Goal: Submit feedback/report problem

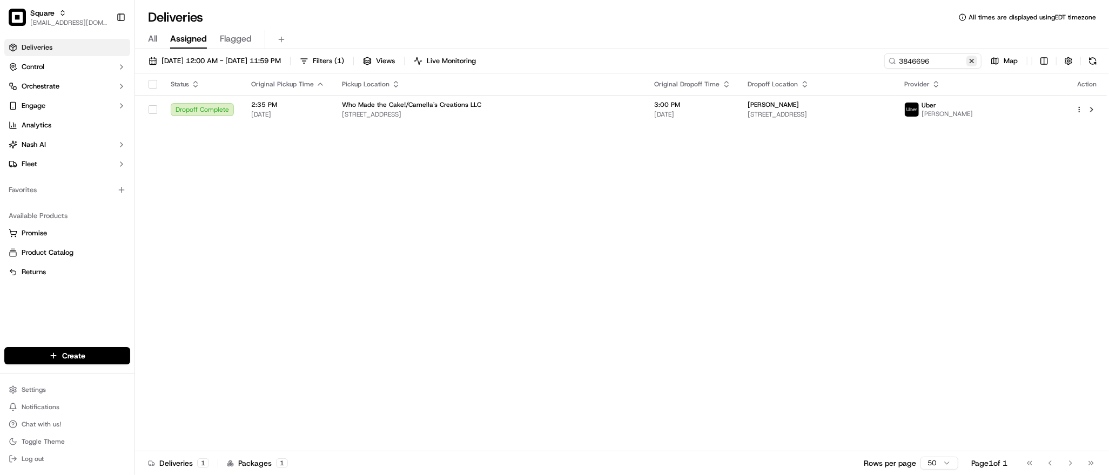
click at [975, 63] on button at bounding box center [971, 61] width 11 height 11
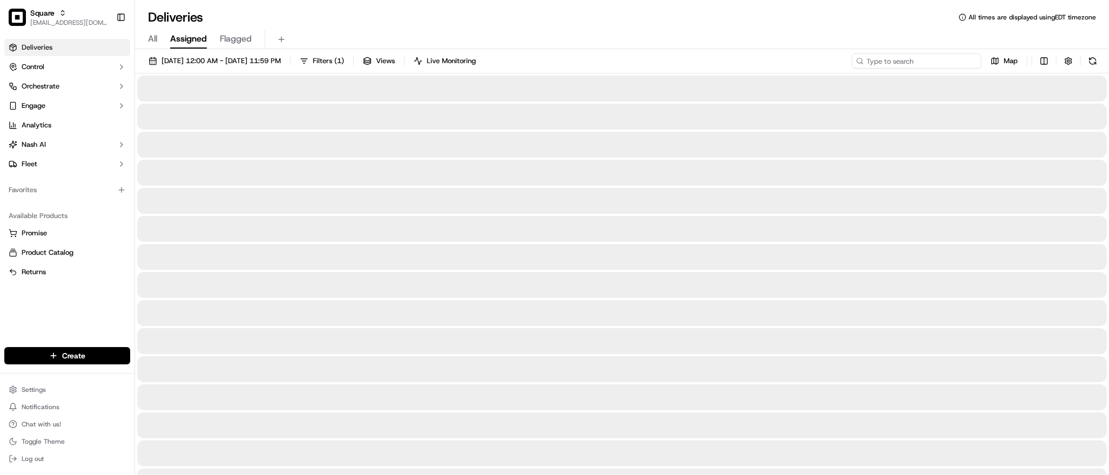
click at [938, 58] on input at bounding box center [917, 60] width 130 height 15
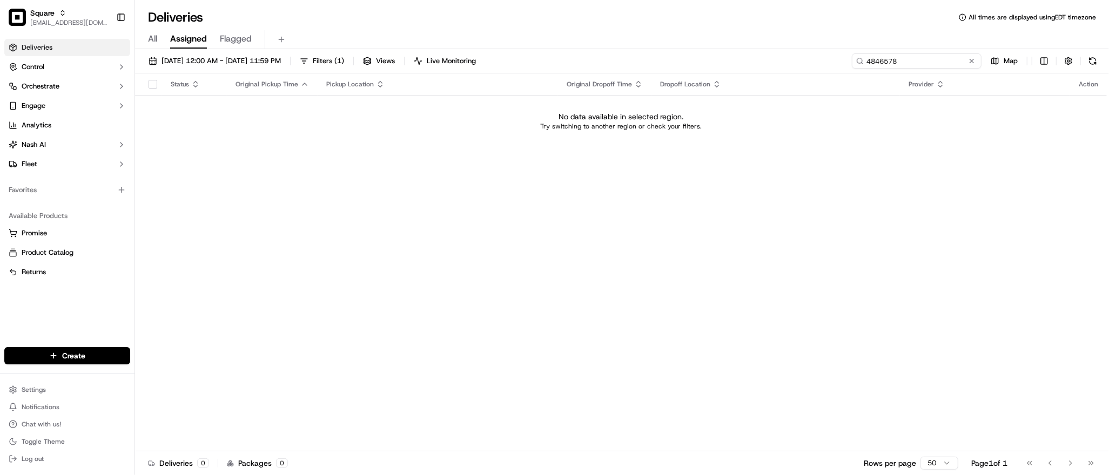
click at [879, 63] on input "4846578" at bounding box center [917, 60] width 130 height 15
type input "4846578"
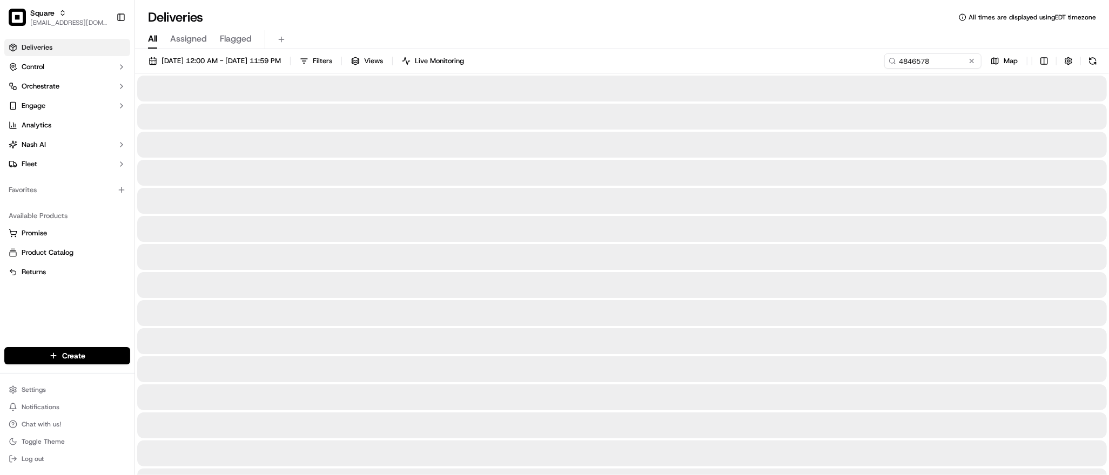
click at [154, 37] on span "All" at bounding box center [152, 38] width 9 height 13
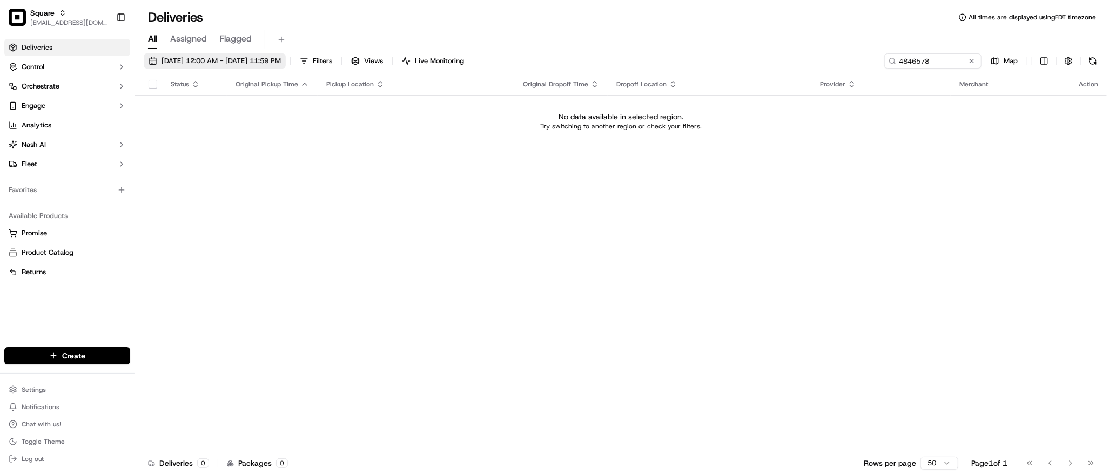
click at [213, 61] on span "09/20/2025 12:00 AM - 09/20/2025 11:59 PM" at bounding box center [221, 61] width 119 height 10
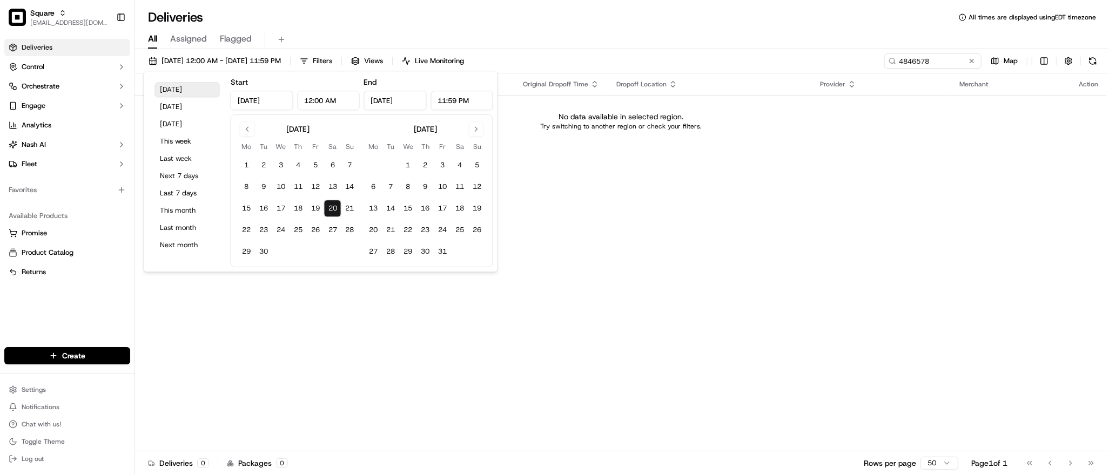
click at [189, 86] on button "Today" at bounding box center [187, 89] width 65 height 15
click at [589, 249] on div "Status Original Pickup Time Pickup Location Original Dropoff Time Dropoff Locat…" at bounding box center [621, 262] width 972 height 378
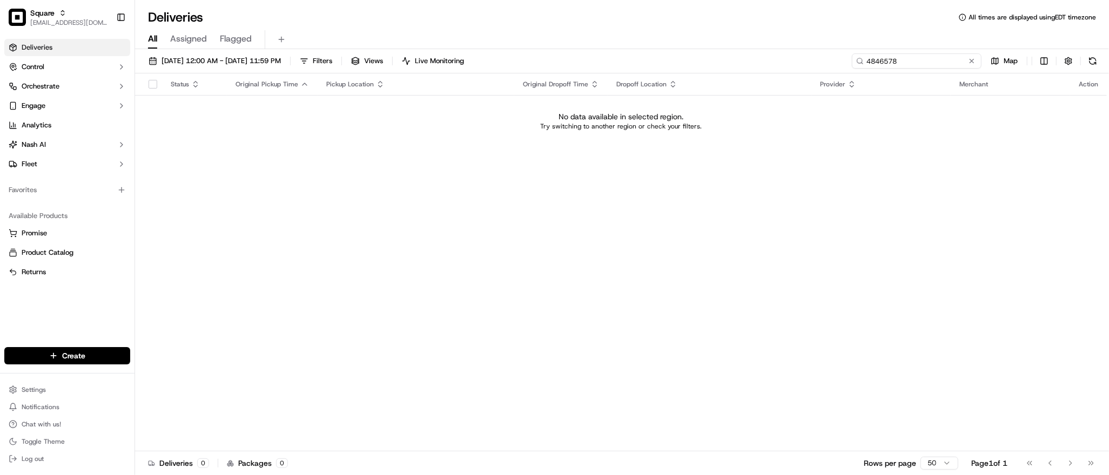
click at [943, 62] on input "4846578" at bounding box center [917, 60] width 130 height 15
click at [226, 60] on span "09/20/2025 12:00 AM - 09/20/2025 11:59 PM" at bounding box center [221, 61] width 119 height 10
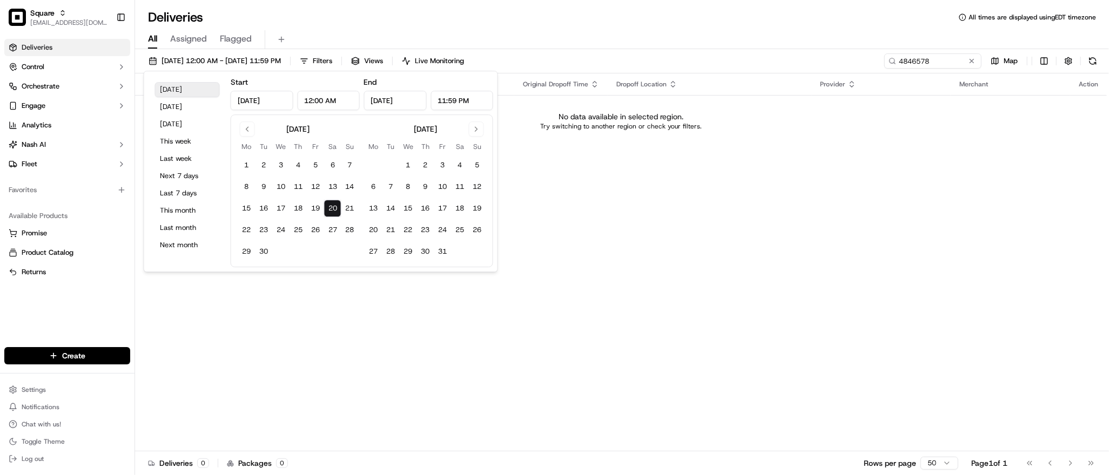
click at [192, 91] on button "Today" at bounding box center [187, 89] width 65 height 15
click at [973, 58] on button at bounding box center [971, 61] width 11 height 11
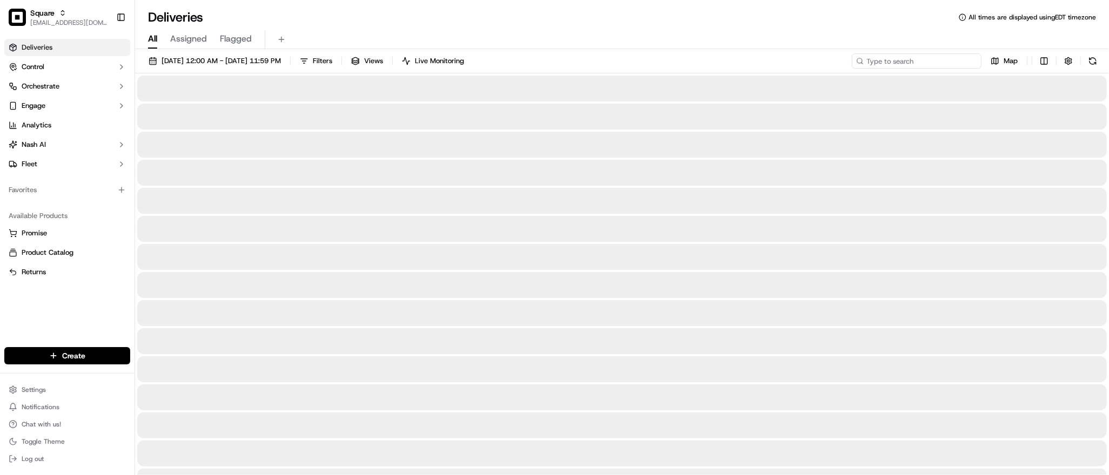
click at [912, 57] on input at bounding box center [917, 60] width 130 height 15
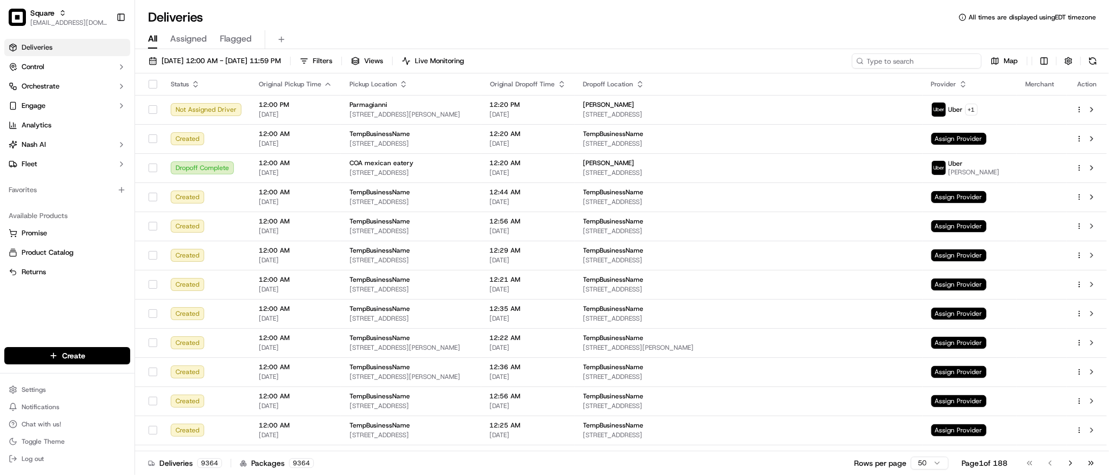
paste input "4846578"
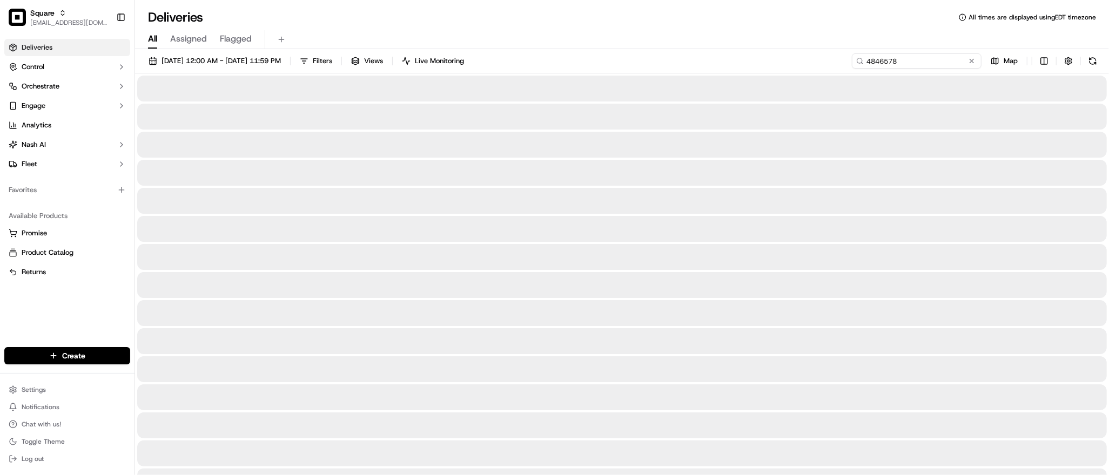
type input "4846578"
click at [876, 22] on div "Deliveries All times are displayed using EDT timezone" at bounding box center [622, 17] width 974 height 17
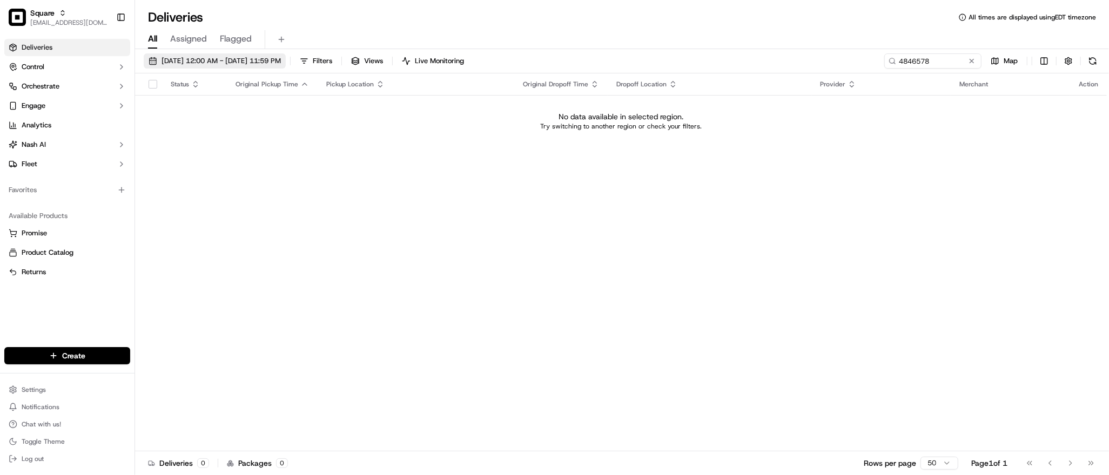
click at [219, 64] on span "09/20/2025 12:00 AM - 09/20/2025 11:59 PM" at bounding box center [221, 61] width 119 height 10
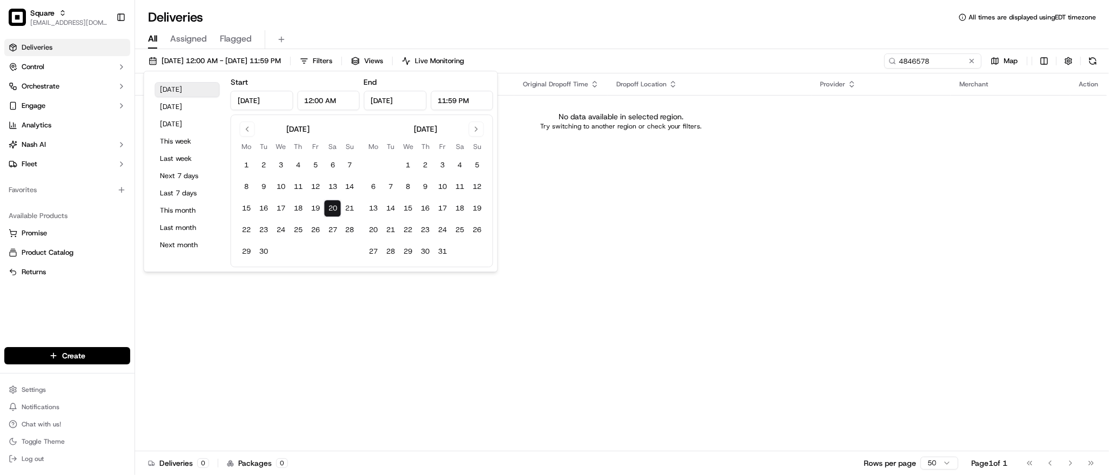
click at [191, 90] on button "Today" at bounding box center [187, 89] width 65 height 15
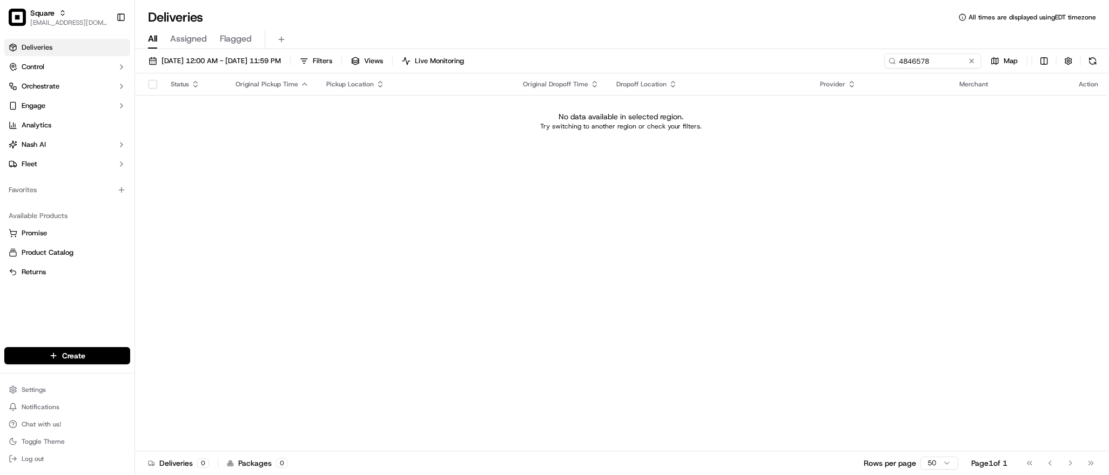
click at [713, 245] on div "Status Original Pickup Time Pickup Location Original Dropoff Time Dropoff Locat…" at bounding box center [621, 262] width 972 height 378
click at [252, 56] on span "09/20/2025 12:00 AM - 09/20/2025 11:59 PM" at bounding box center [221, 61] width 119 height 10
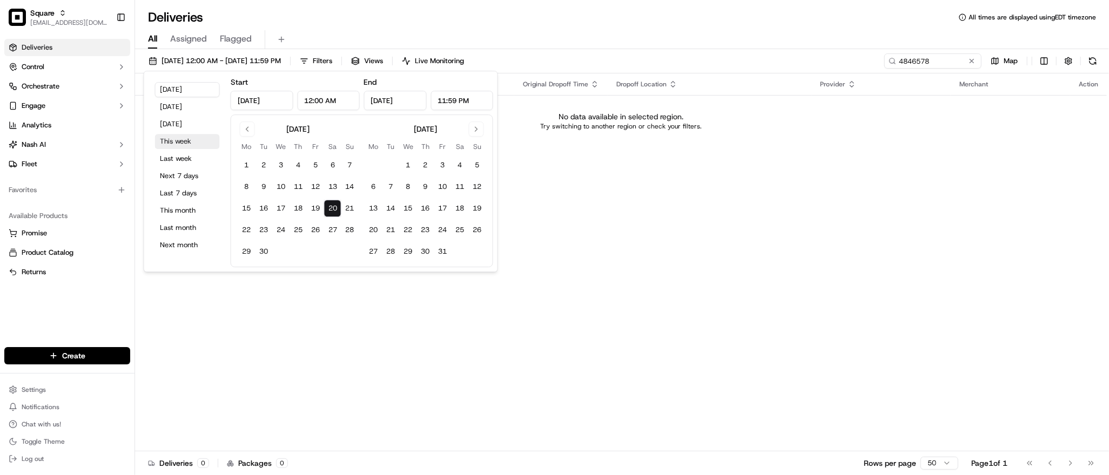
click at [179, 137] on button "This week" at bounding box center [187, 141] width 65 height 15
type input "Sep 15, 2025"
type input "Sep 21, 2025"
click at [769, 207] on div "Status Original Pickup Time Pickup Location Original Dropoff Time Dropoff Locat…" at bounding box center [621, 262] width 972 height 378
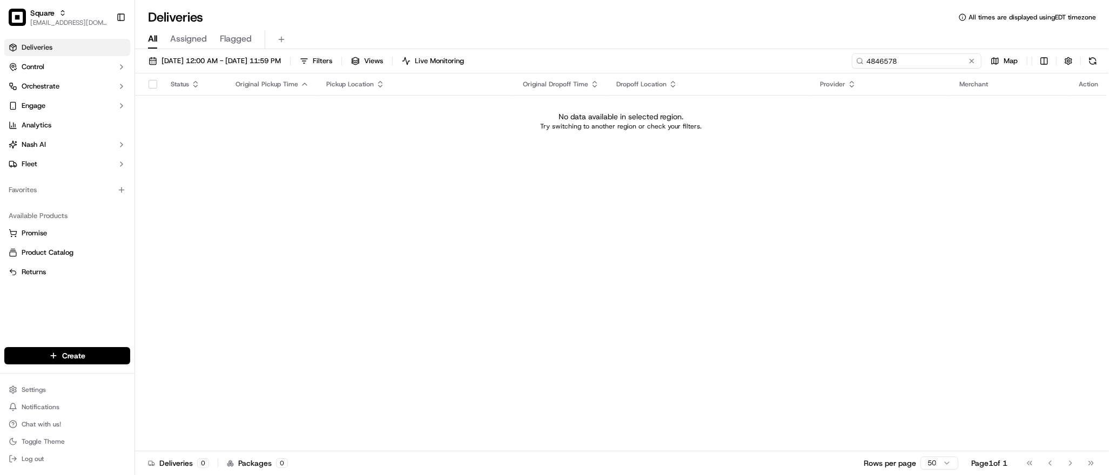
click at [909, 63] on input "4846578" at bounding box center [917, 60] width 130 height 15
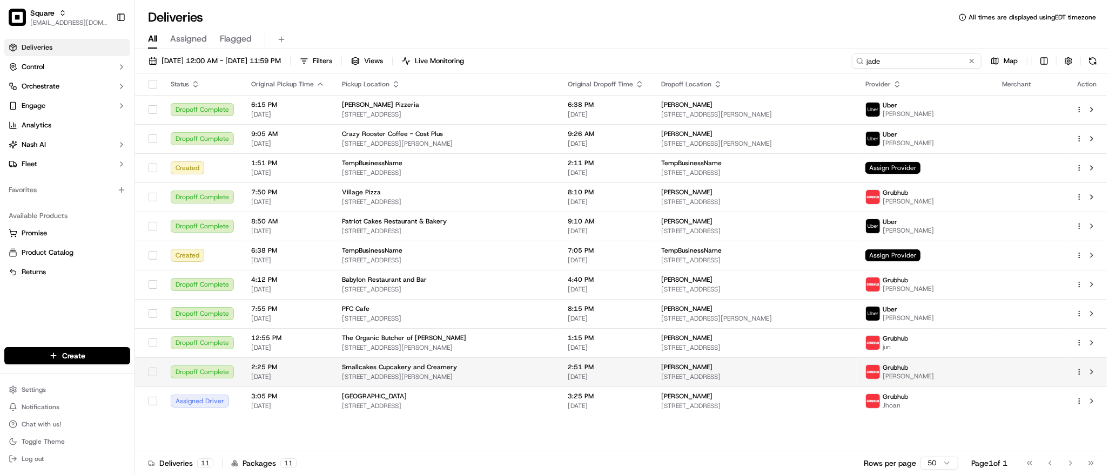
type input "jade"
click at [559, 366] on td "Smallcakes Cupcakery and Creamery 10111 San Jose Blvd Suite 01, Jacksonville, F…" at bounding box center [446, 372] width 226 height 29
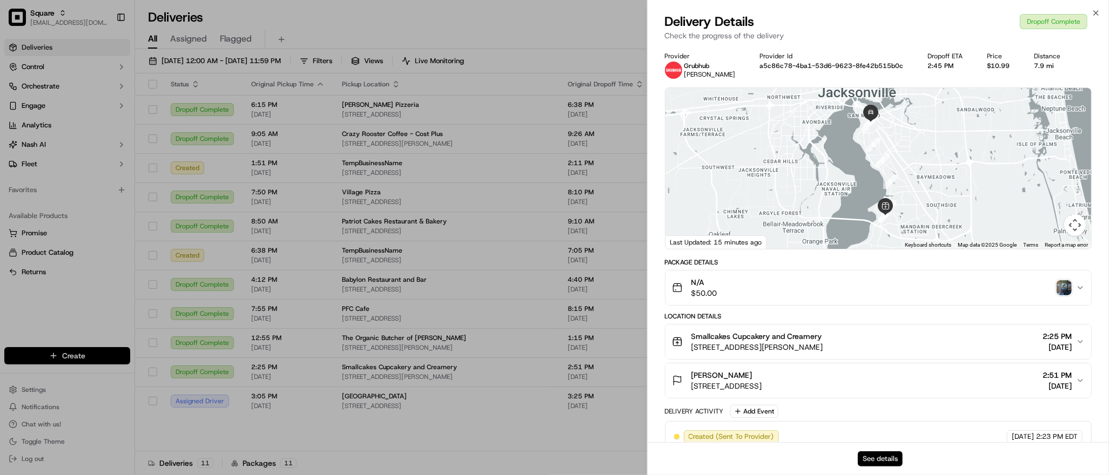
click at [867, 461] on button "See details" at bounding box center [880, 459] width 45 height 15
click at [892, 2] on div "Close Delivery Details Dropoff Complete Check the progress of the delivery Prov…" at bounding box center [878, 237] width 462 height 475
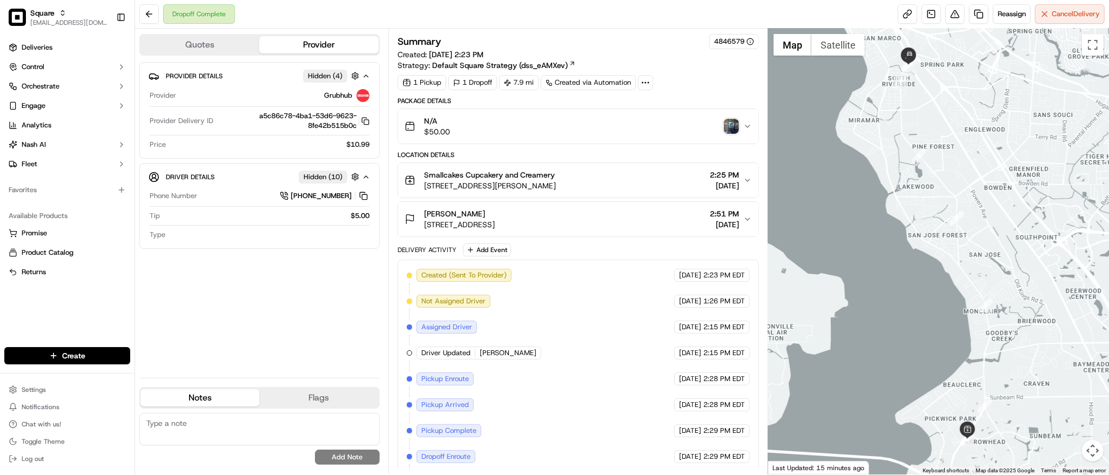
click at [731, 123] on img "button" at bounding box center [731, 126] width 15 height 15
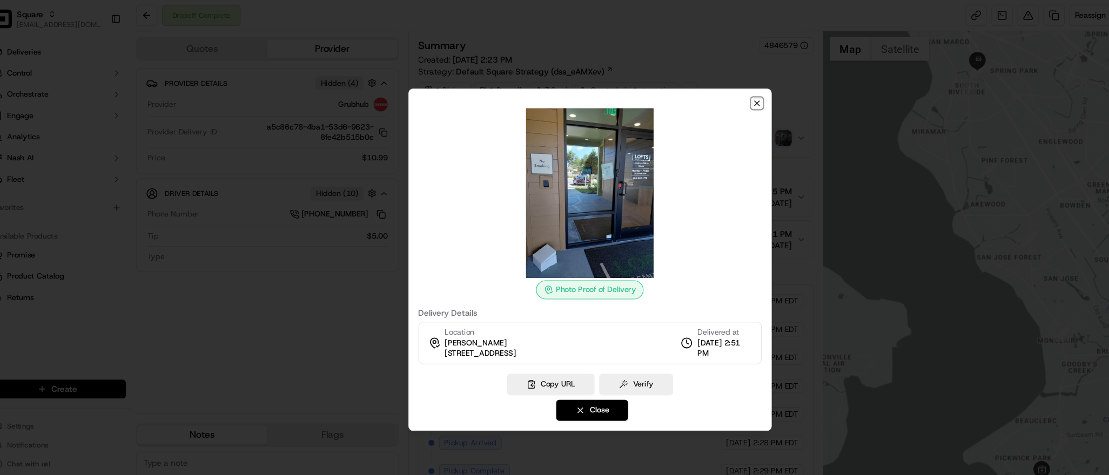
click at [709, 96] on icon "button" at bounding box center [707, 94] width 4 height 4
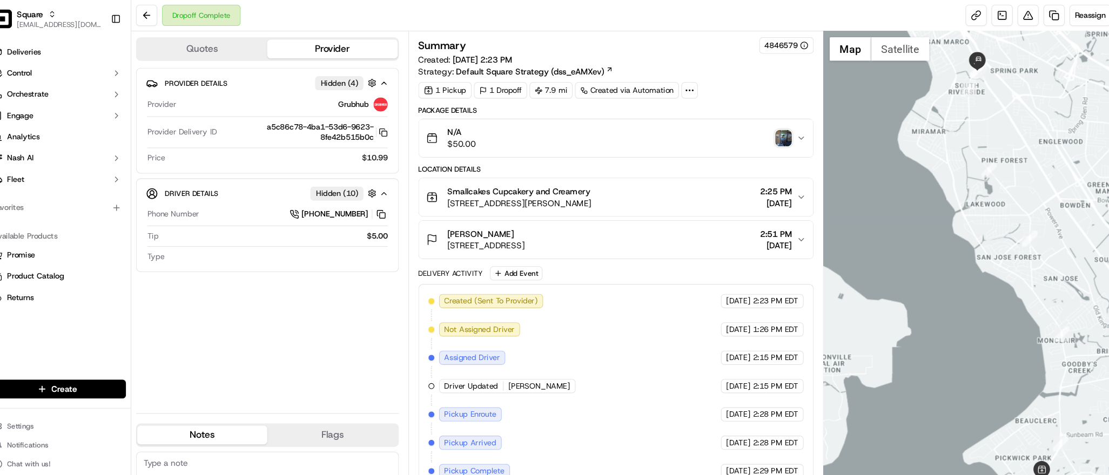
click at [856, 125] on div at bounding box center [938, 252] width 341 height 446
click at [822, 125] on div at bounding box center [938, 252] width 341 height 446
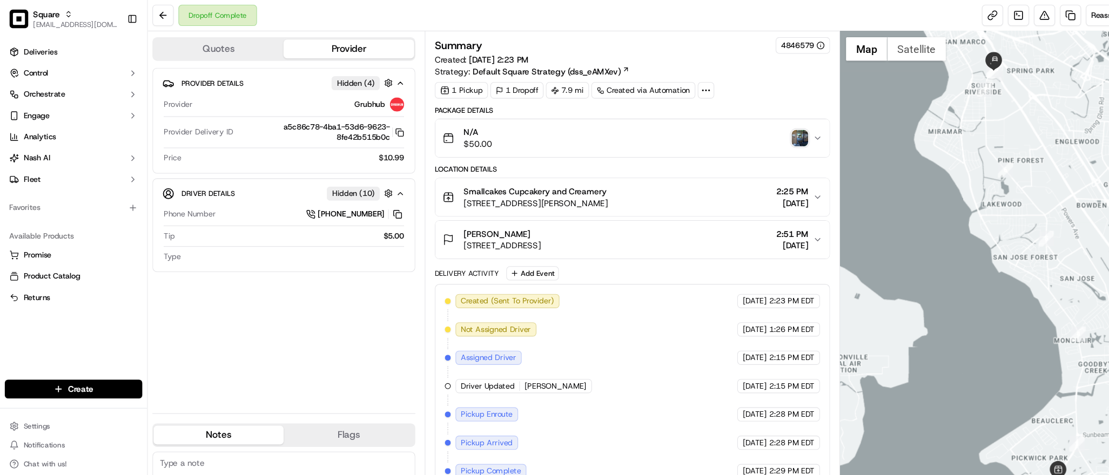
click at [894, 272] on div at bounding box center [938, 252] width 341 height 446
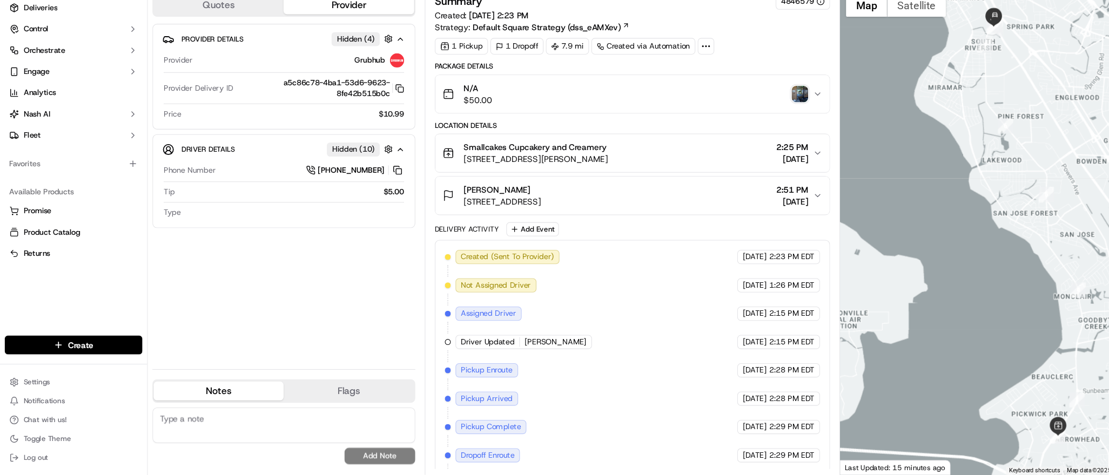
click at [324, 314] on div "Provider Details Hidden ( 4 ) Provider Grubhub Provider Delivery ID a5c86c78-4b…" at bounding box center [259, 215] width 240 height 307
paste textarea "**Caller Information: End Customer **Reason for Call: The customer was upset be…"
click at [205, 432] on textarea "**Caller Information: End Customer **Reason for Call: The customer was upset be…" at bounding box center [259, 429] width 240 height 32
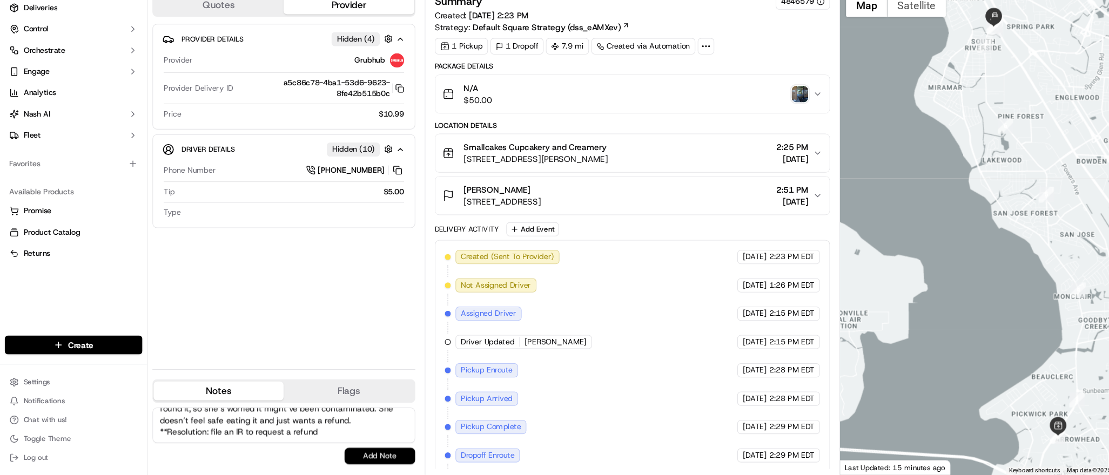
type textarea "**Caller Information: End Customer **Reason for Call: The customer was upset be…"
click at [339, 452] on button "Add Note" at bounding box center [347, 457] width 65 height 15
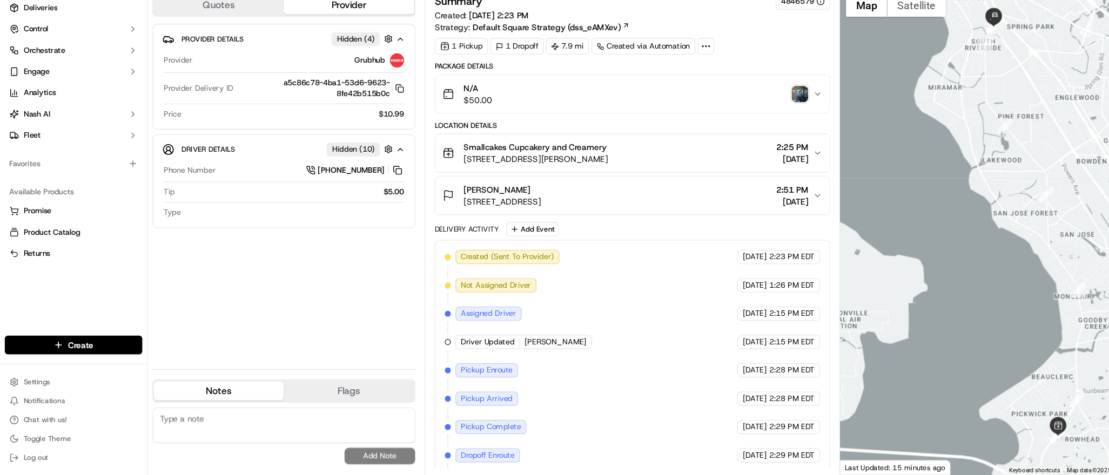
scroll to position [0, 0]
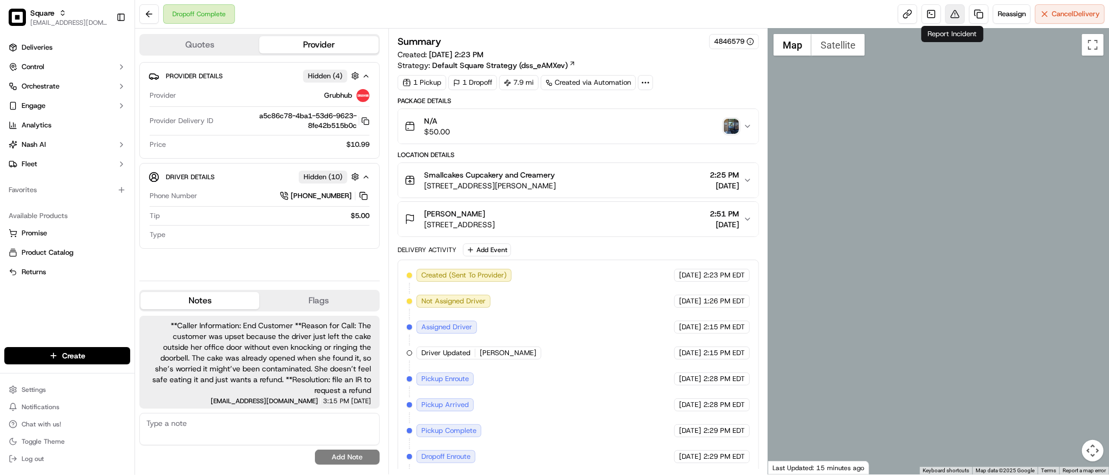
click at [949, 14] on button at bounding box center [954, 13] width 19 height 19
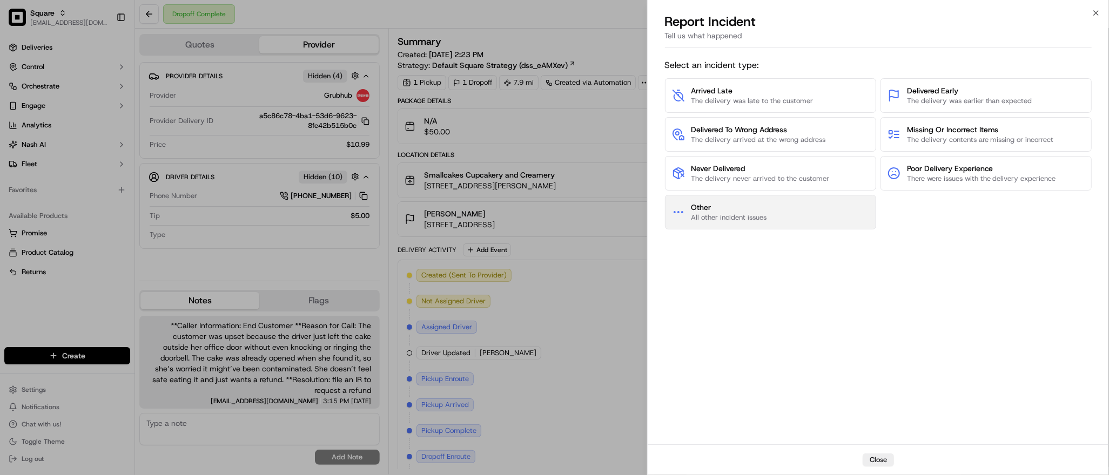
click at [801, 210] on button "Other All other incident issues" at bounding box center [770, 212] width 211 height 35
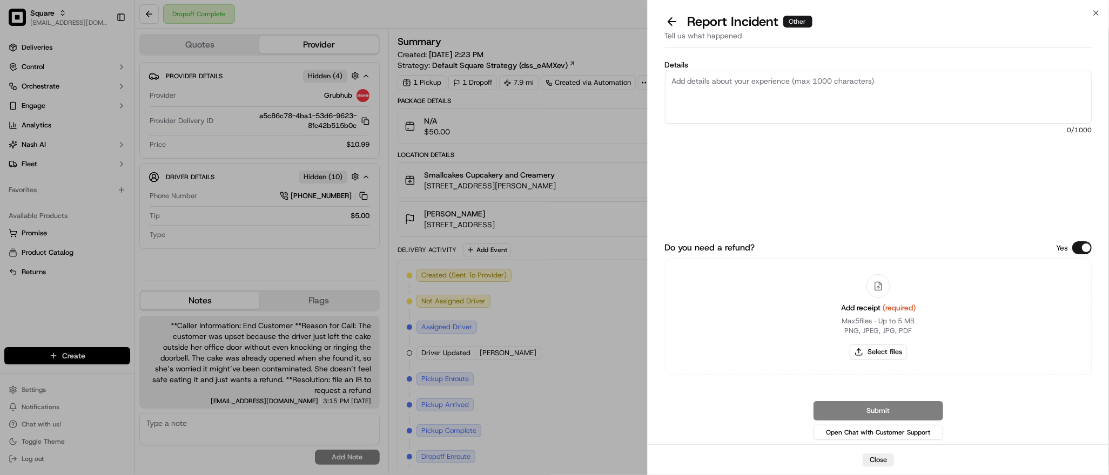
click at [1082, 242] on button "Do you need a refund?" at bounding box center [1081, 247] width 19 height 13
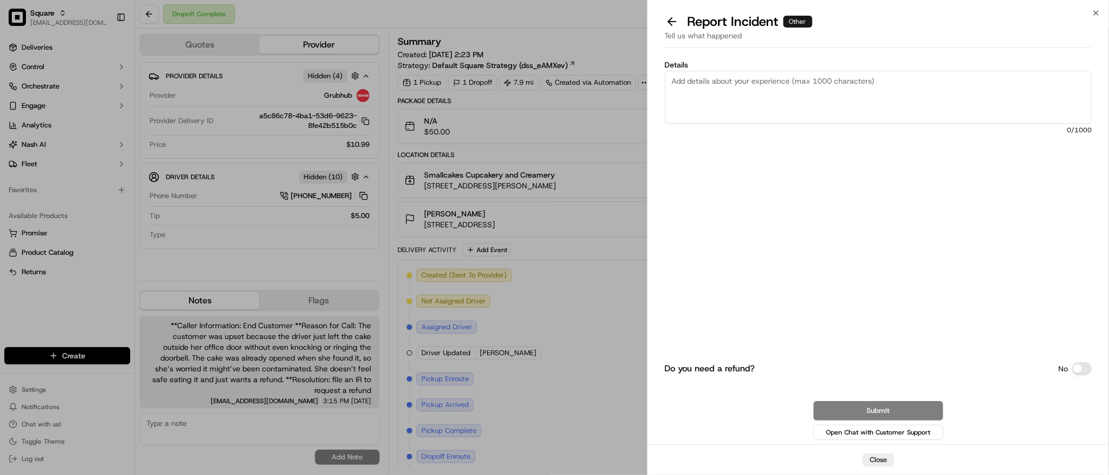
paste textarea "he customer was upset because the driver just left the cake outside her office …"
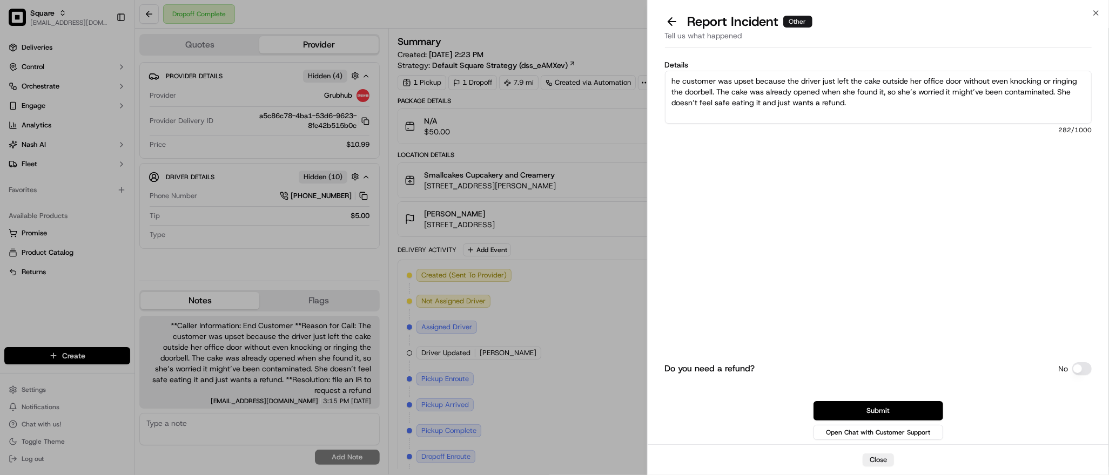
click at [866, 106] on textarea "he customer was upset because the driver just left the cake outside her office …" at bounding box center [878, 97] width 427 height 53
click at [670, 80] on textarea "he customer was upset because the driver just left the cake outside her office …" at bounding box center [878, 97] width 427 height 53
click at [878, 104] on textarea "The customer was upset because the driver just left the cake outside her office…" at bounding box center [878, 97] width 427 height 53
type textarea "The customer was upset because the driver just left the cake outside her office…"
click at [899, 413] on button "Submit" at bounding box center [879, 410] width 130 height 19
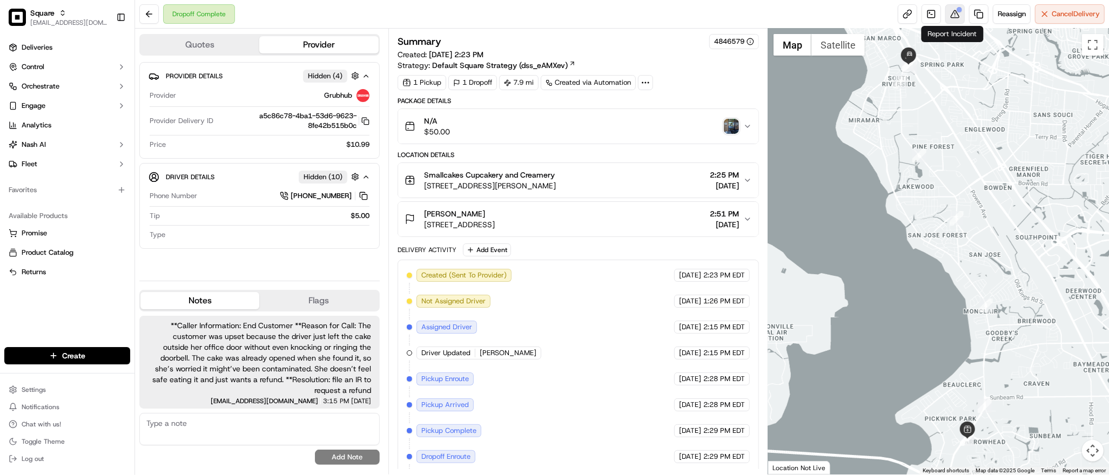
click at [951, 11] on button at bounding box center [954, 13] width 19 height 19
click at [897, 267] on div at bounding box center [938, 252] width 341 height 446
click at [735, 126] on img "button" at bounding box center [731, 126] width 15 height 15
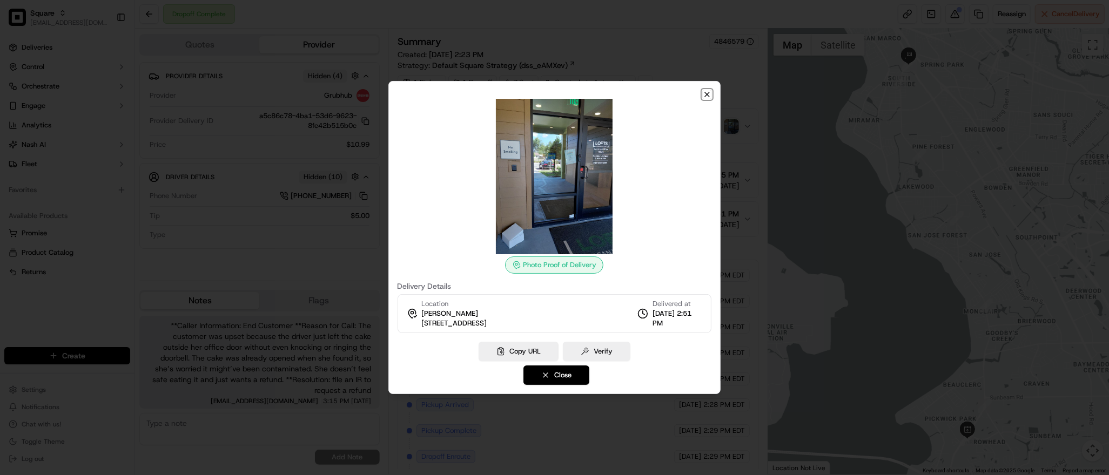
click at [703, 95] on icon "button" at bounding box center [707, 94] width 9 height 9
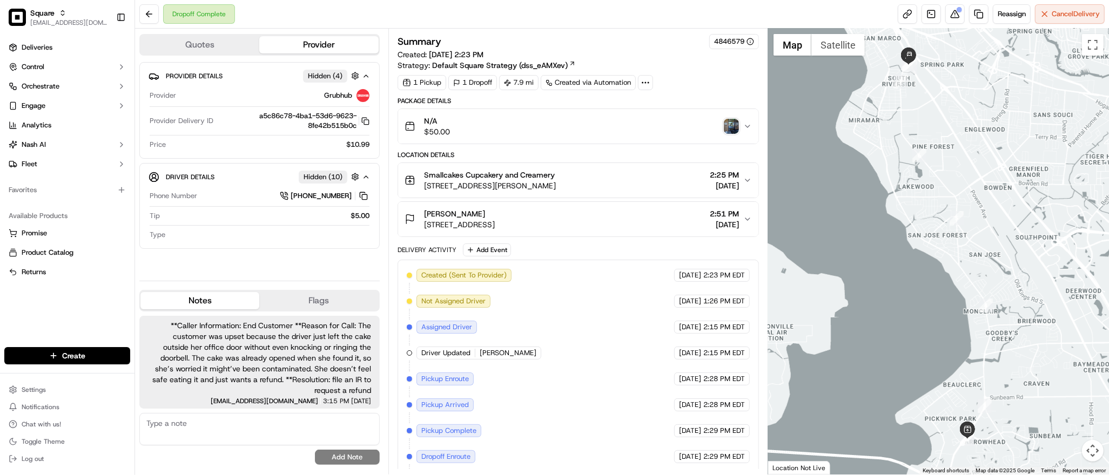
click at [935, 125] on div at bounding box center [938, 252] width 341 height 446
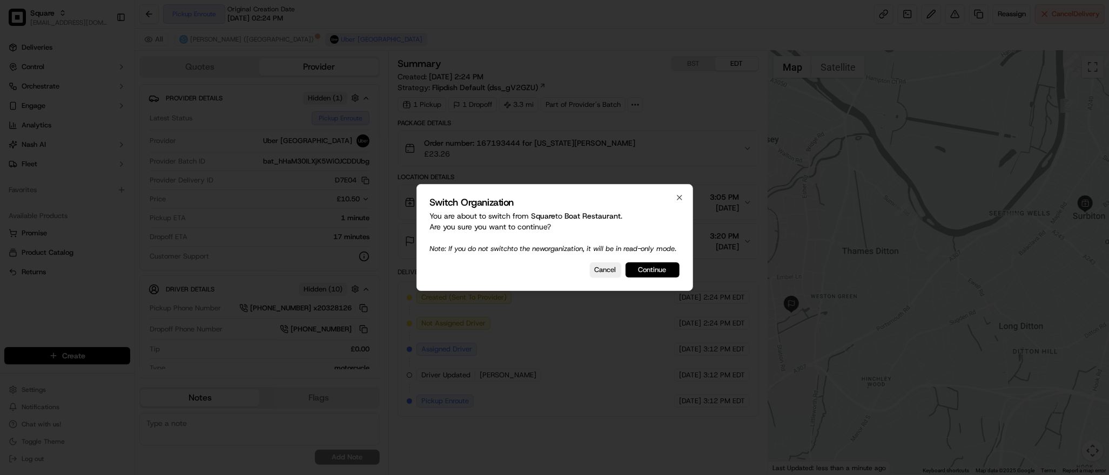
click at [647, 278] on button "Continue" at bounding box center [653, 270] width 54 height 15
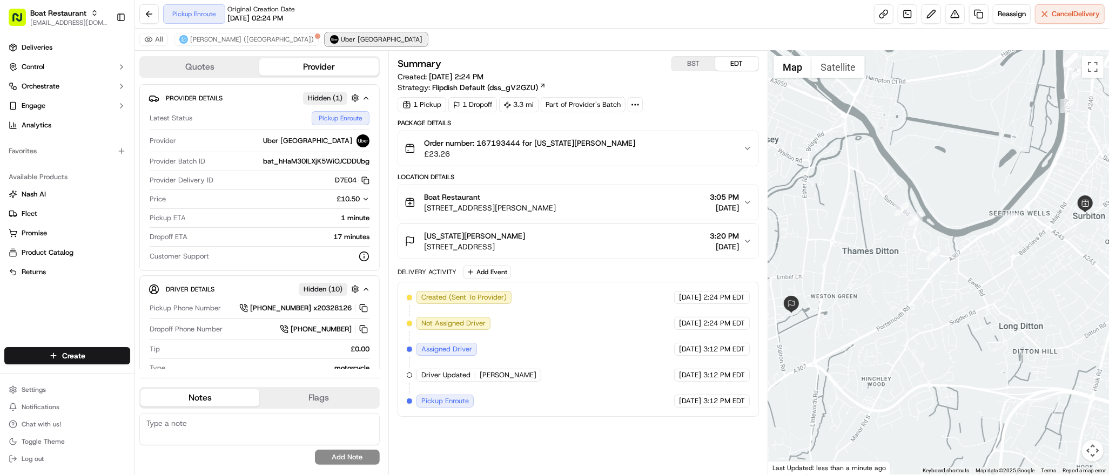
click at [341, 41] on span "Uber UK" at bounding box center [382, 39] width 82 height 9
click at [200, 39] on span "Stuart (UK)" at bounding box center [252, 39] width 124 height 9
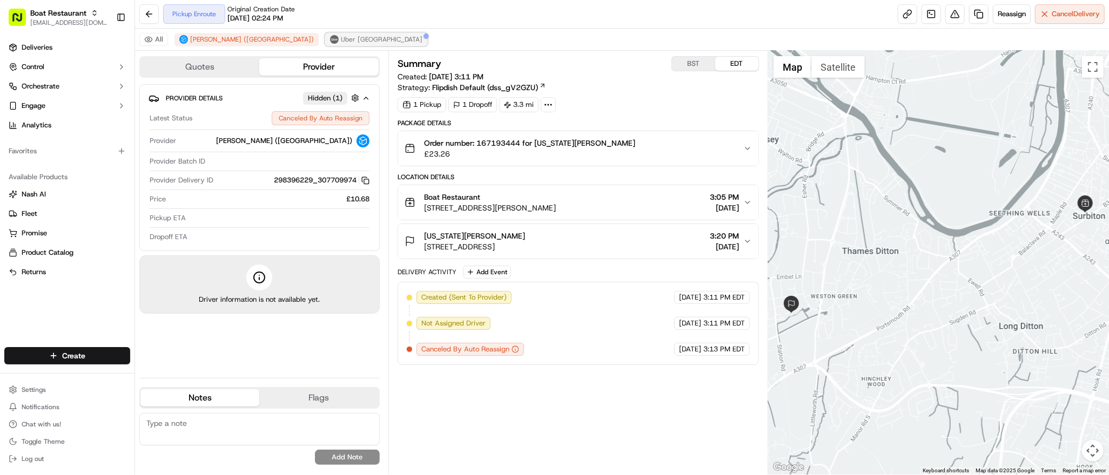
click at [325, 44] on button "Uber UK" at bounding box center [376, 39] width 102 height 13
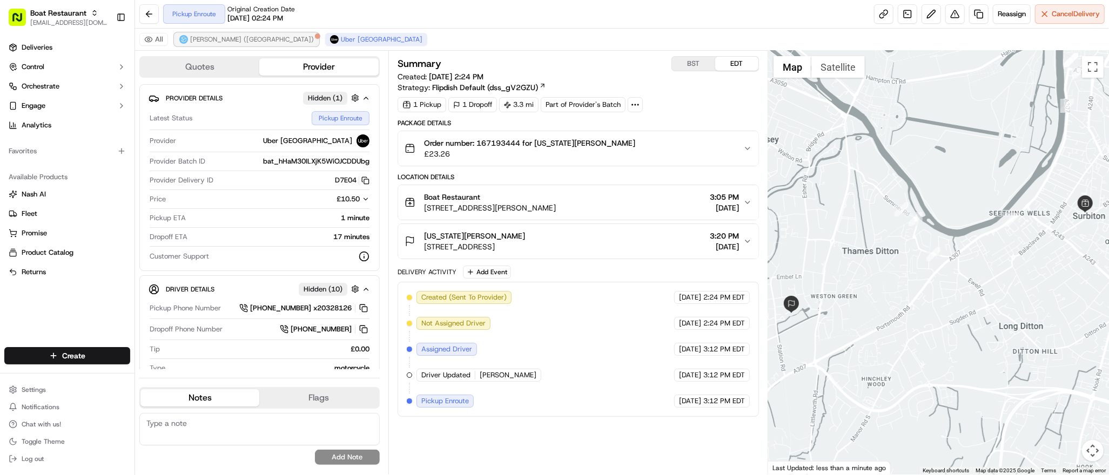
click at [197, 42] on span "Stuart (UK)" at bounding box center [252, 39] width 124 height 9
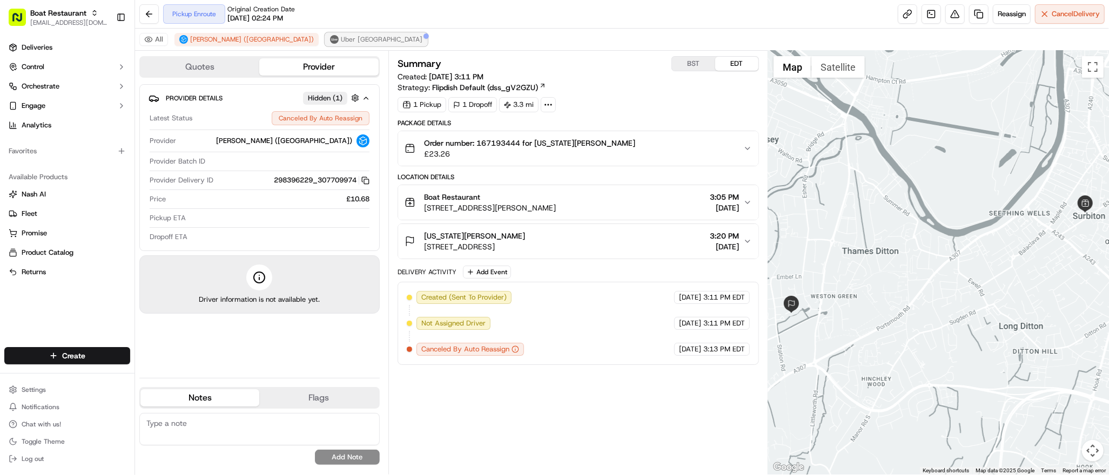
click at [341, 39] on span "Uber UK" at bounding box center [382, 39] width 82 height 9
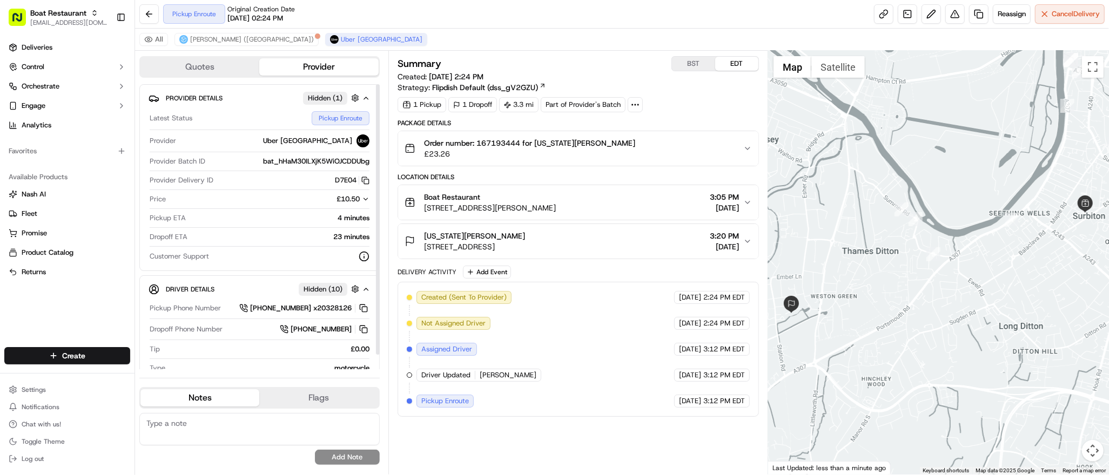
click at [599, 328] on div "Created (Sent To Provider) Uber UK 09/20/2025 2:24 PM EDT Not Assigned Driver U…" at bounding box center [578, 349] width 343 height 117
click at [202, 39] on span "Stuart (UK)" at bounding box center [252, 39] width 124 height 9
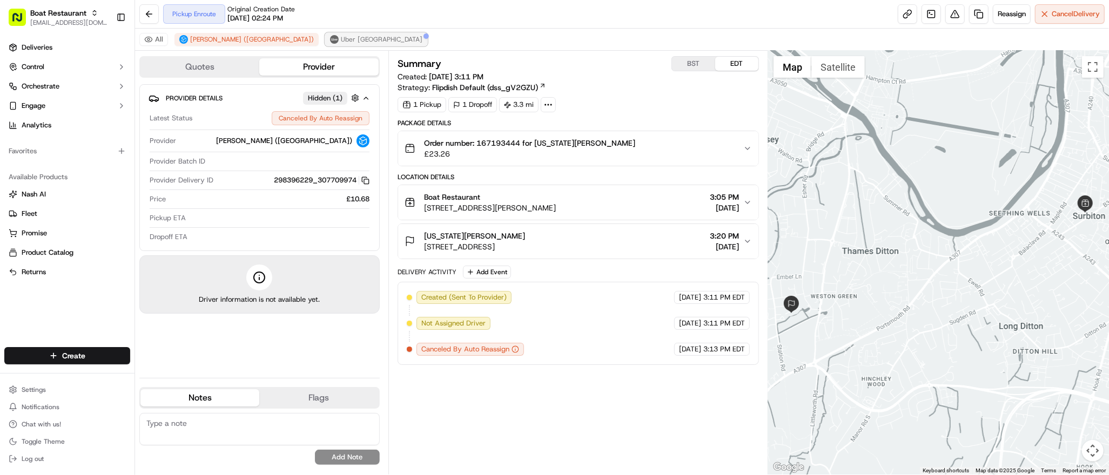
click at [341, 35] on span "Uber UK" at bounding box center [382, 39] width 82 height 9
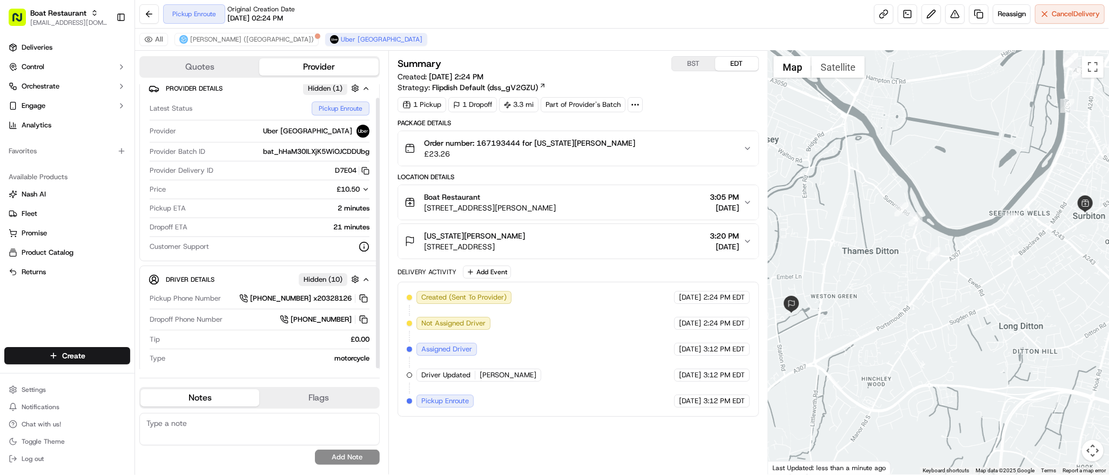
scroll to position [15, 0]
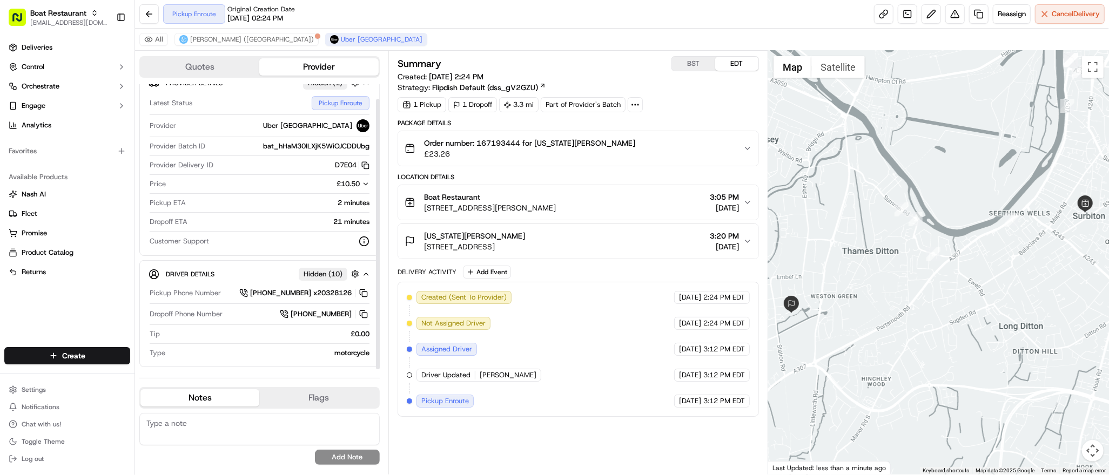
drag, startPoint x: 378, startPoint y: 197, endPoint x: 387, endPoint y: 273, distance: 76.2
click at [380, 273] on div at bounding box center [378, 234] width 4 height 270
click at [592, 361] on div "Created (Sent To Provider) Uber UK 09/20/2025 2:24 PM EDT Not Assigned Driver U…" at bounding box center [578, 349] width 343 height 117
click at [569, 366] on div "Created (Sent To Provider) Uber UK 09/20/2025 2:24 PM EDT Not Assigned Driver U…" at bounding box center [578, 349] width 343 height 117
